Goal: Information Seeking & Learning: Learn about a topic

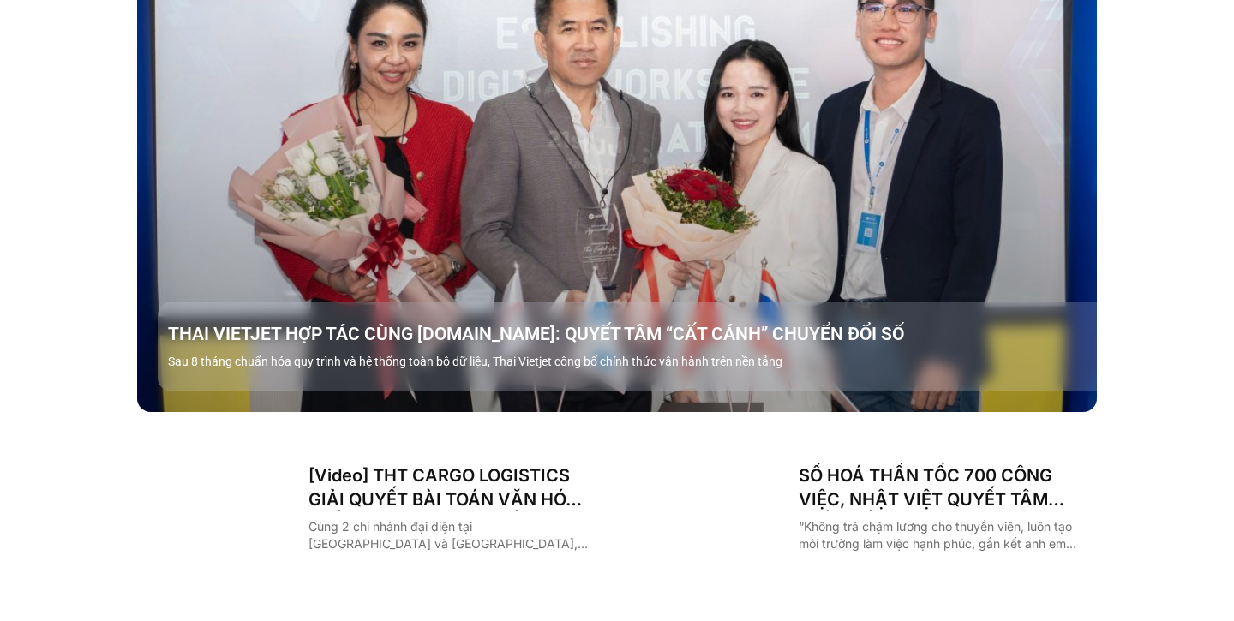
scroll to position [2114, 0]
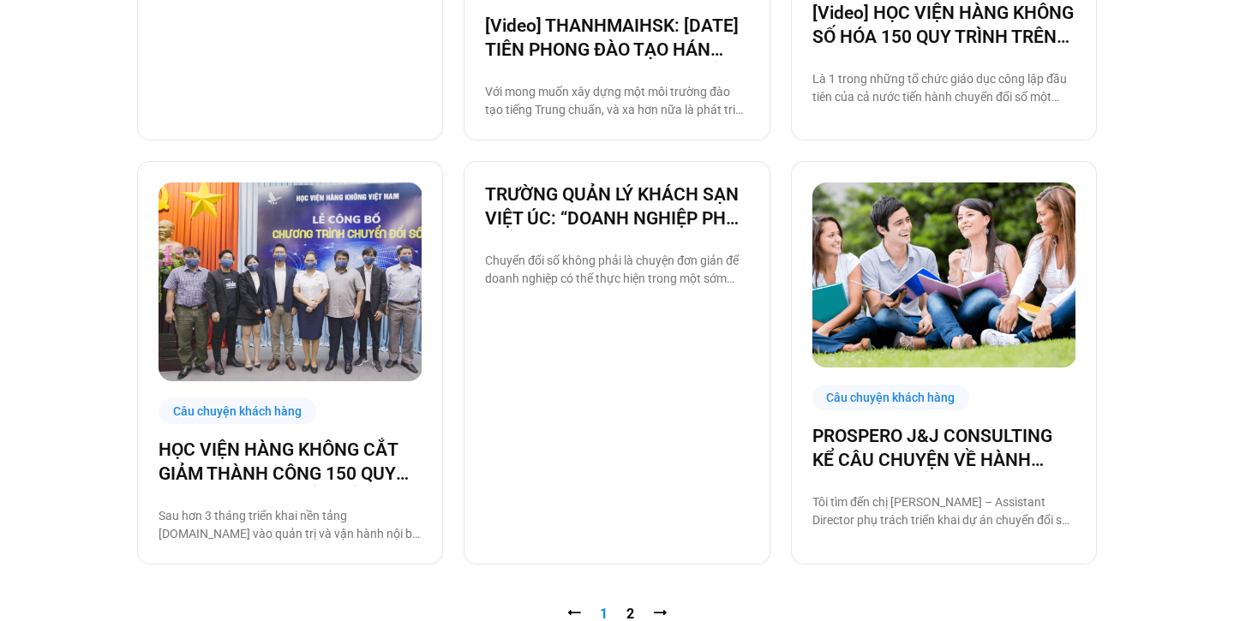
scroll to position [1554, 0]
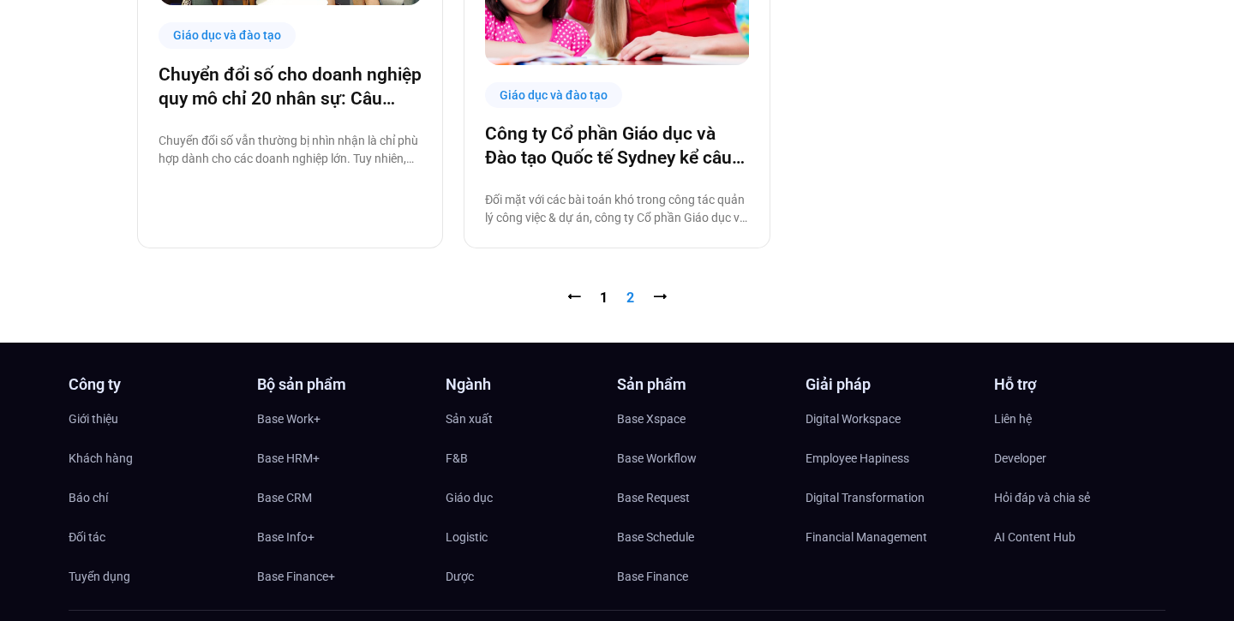
scroll to position [498, 0]
